Goal: Task Accomplishment & Management: Use online tool/utility

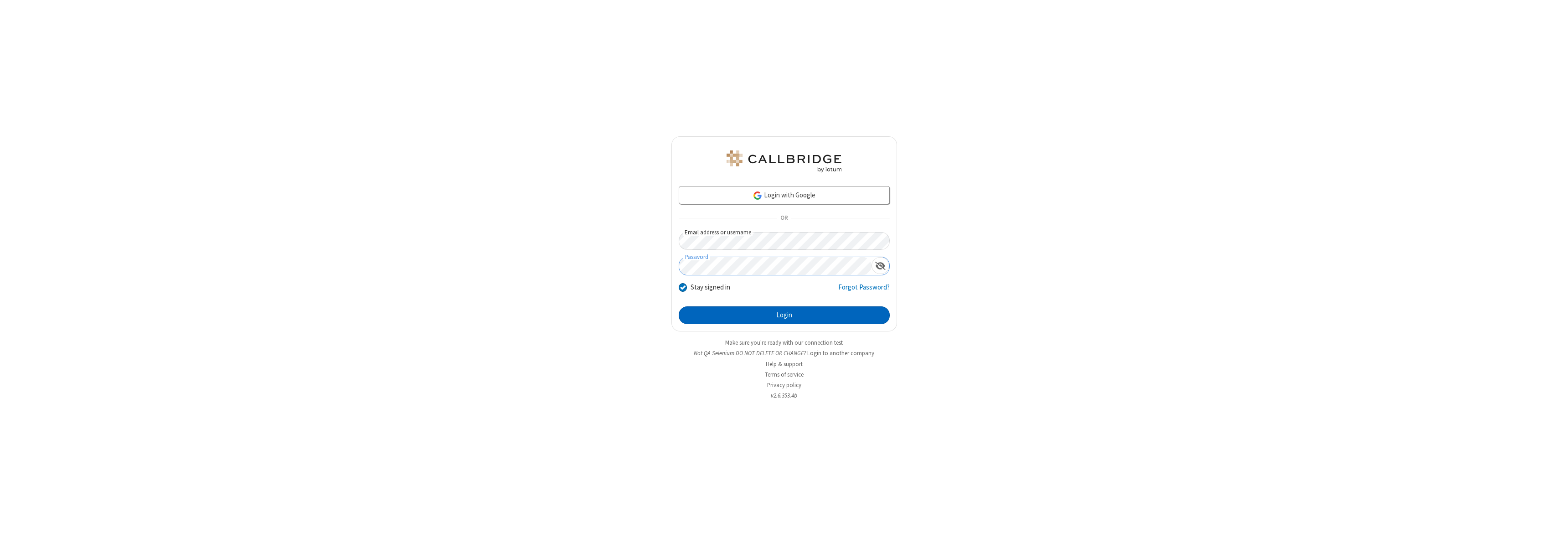
click at [784, 315] on button "Login" at bounding box center [784, 315] width 211 height 18
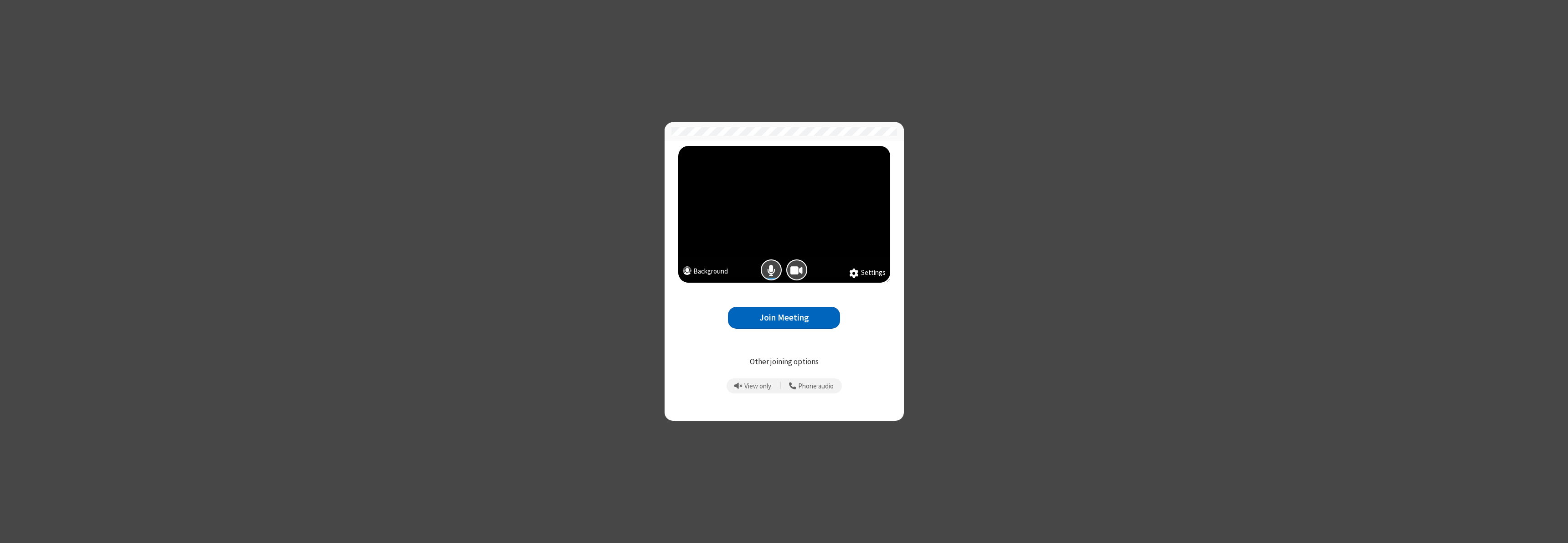
click at [784, 317] on button "Join Meeting" at bounding box center [784, 317] width 113 height 22
